Goal: Information Seeking & Learning: Understand process/instructions

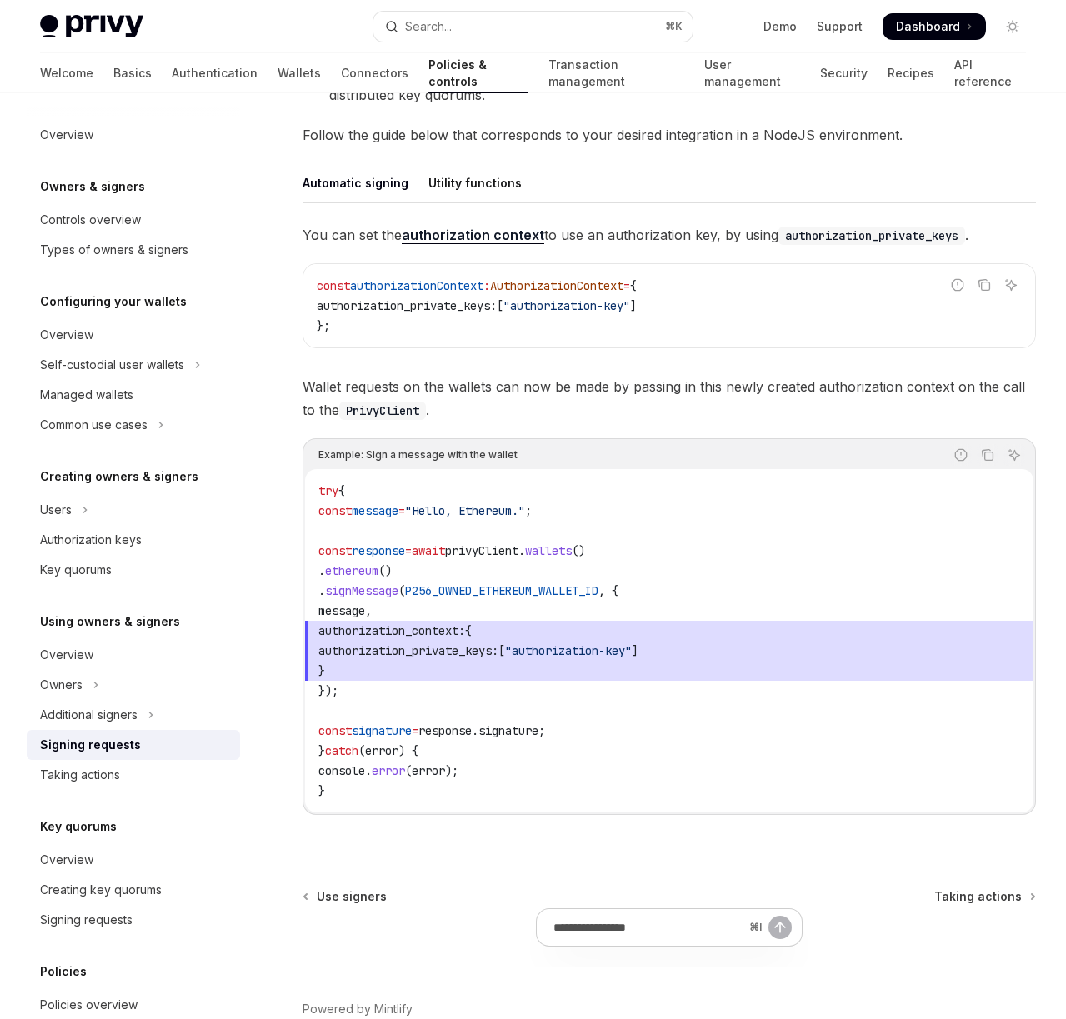
scroll to position [533, 0]
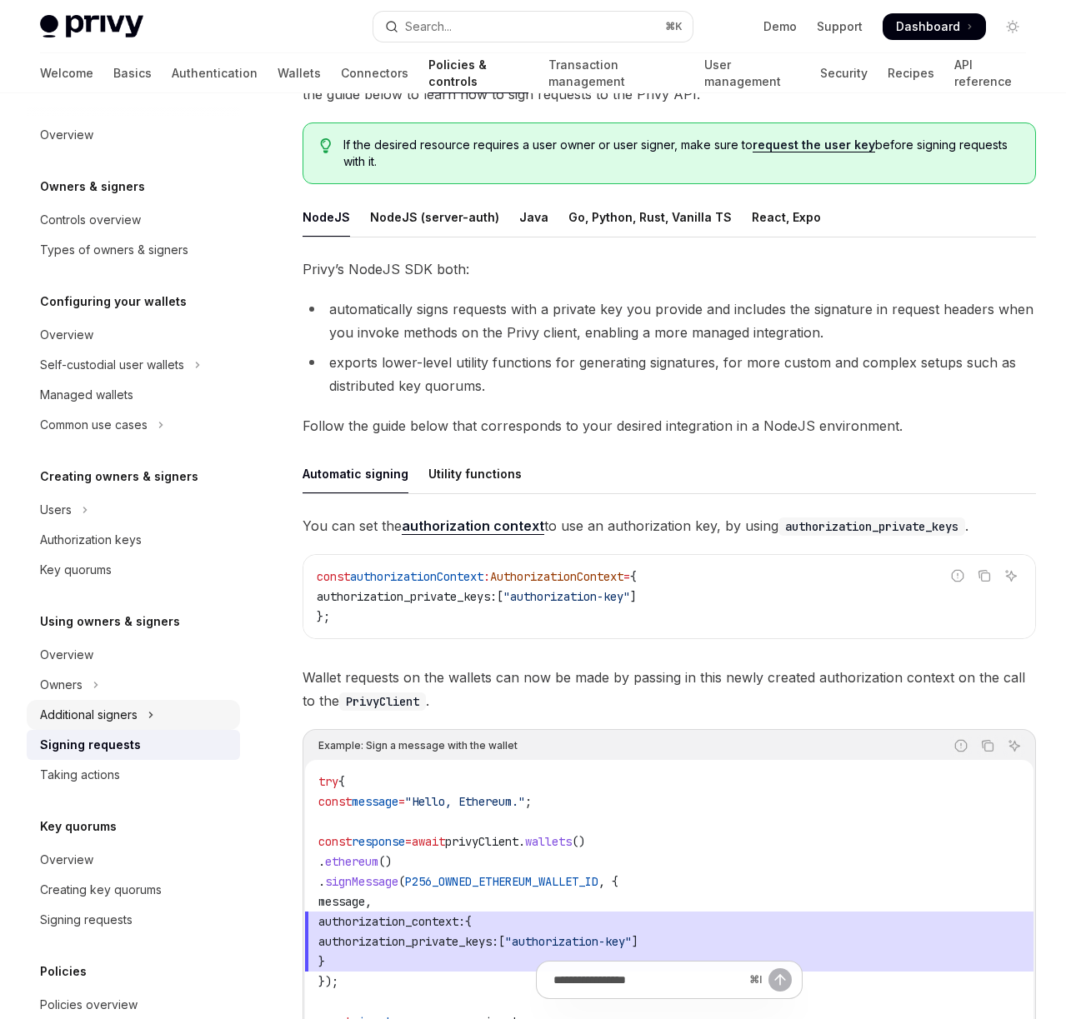
click at [185, 712] on button "Additional signers" at bounding box center [133, 715] width 213 height 30
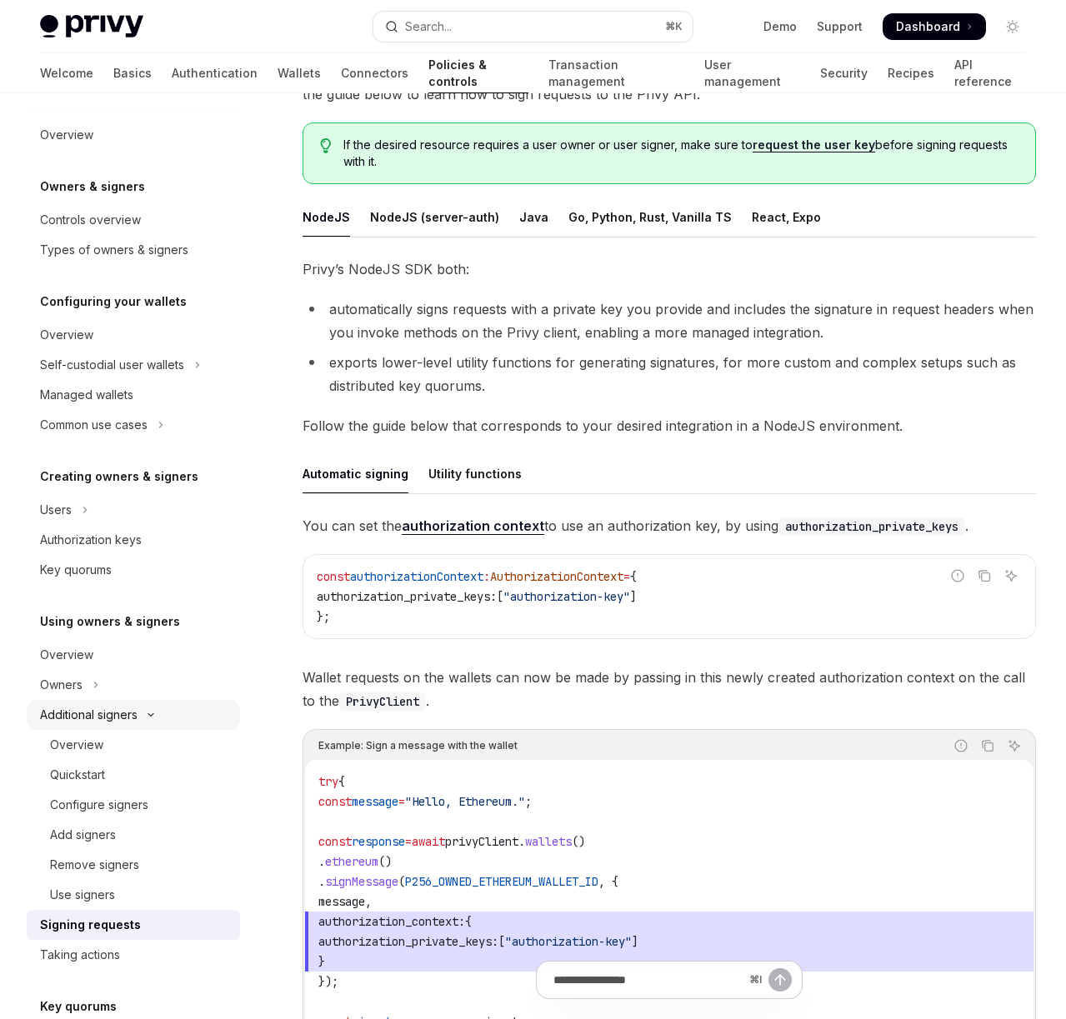
scroll to position [50, 0]
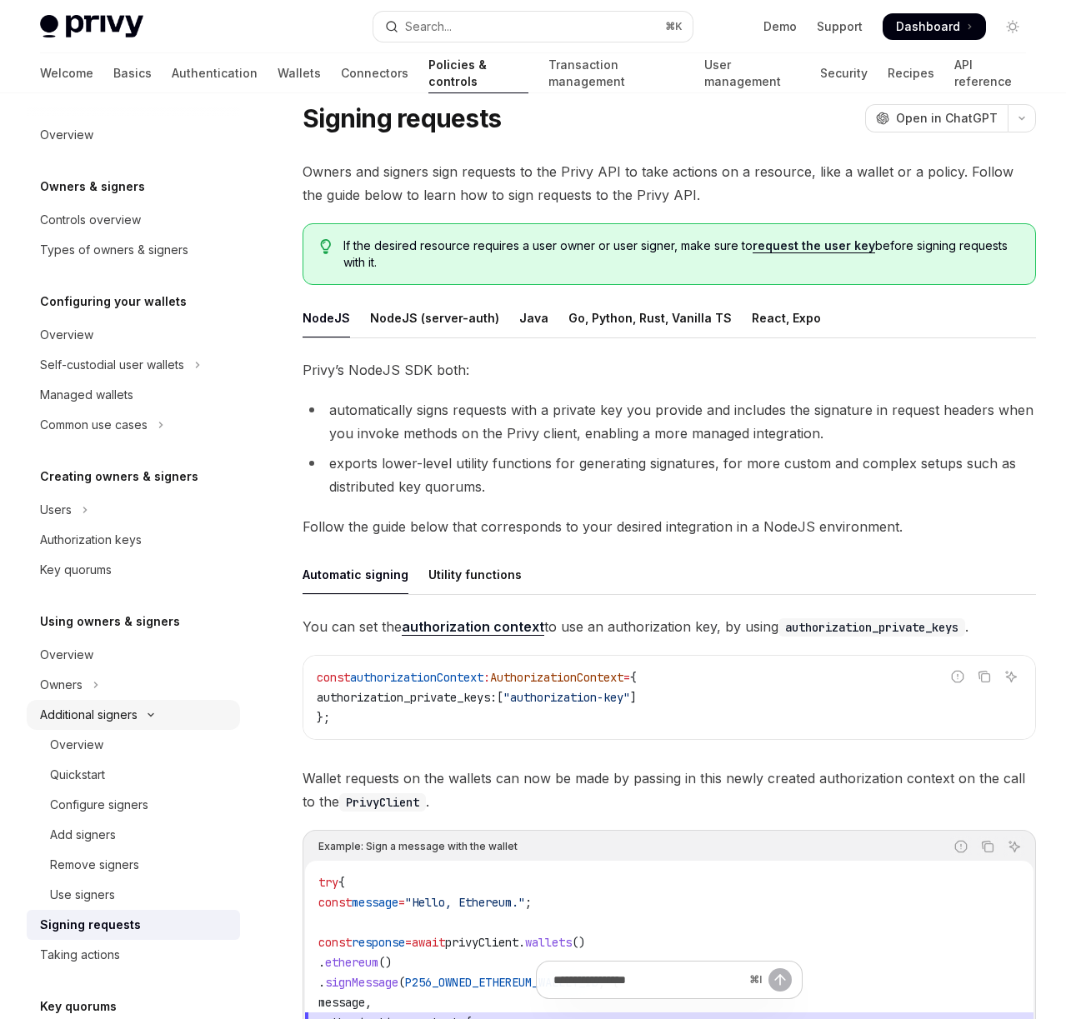
type textarea "*"
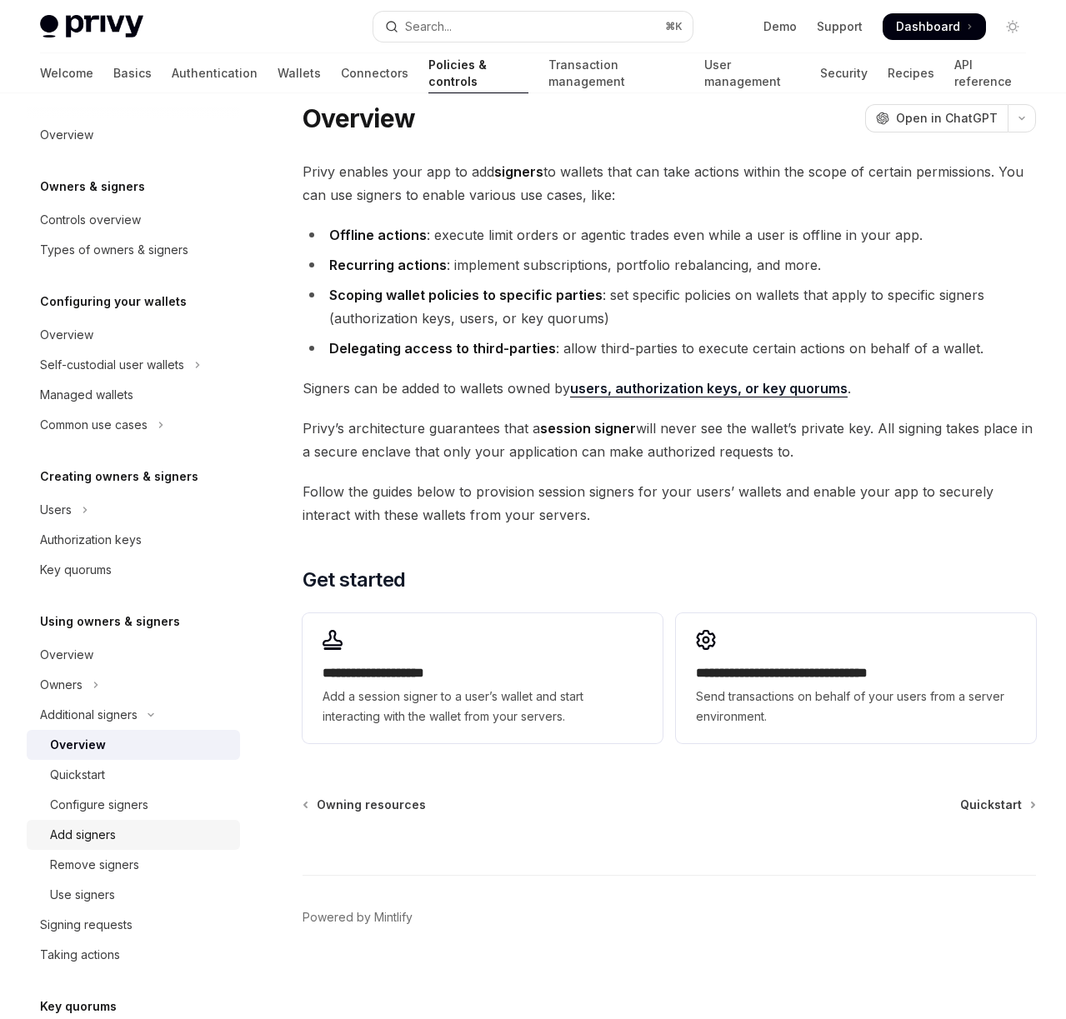
click at [131, 825] on div "Add signers" at bounding box center [140, 835] width 180 height 20
click at [123, 825] on div "Add signers" at bounding box center [140, 835] width 180 height 20
click at [112, 824] on link "Add signers" at bounding box center [133, 835] width 213 height 30
click at [107, 830] on div "Add signers" at bounding box center [83, 835] width 66 height 20
